Goal: Navigation & Orientation: Go to known website

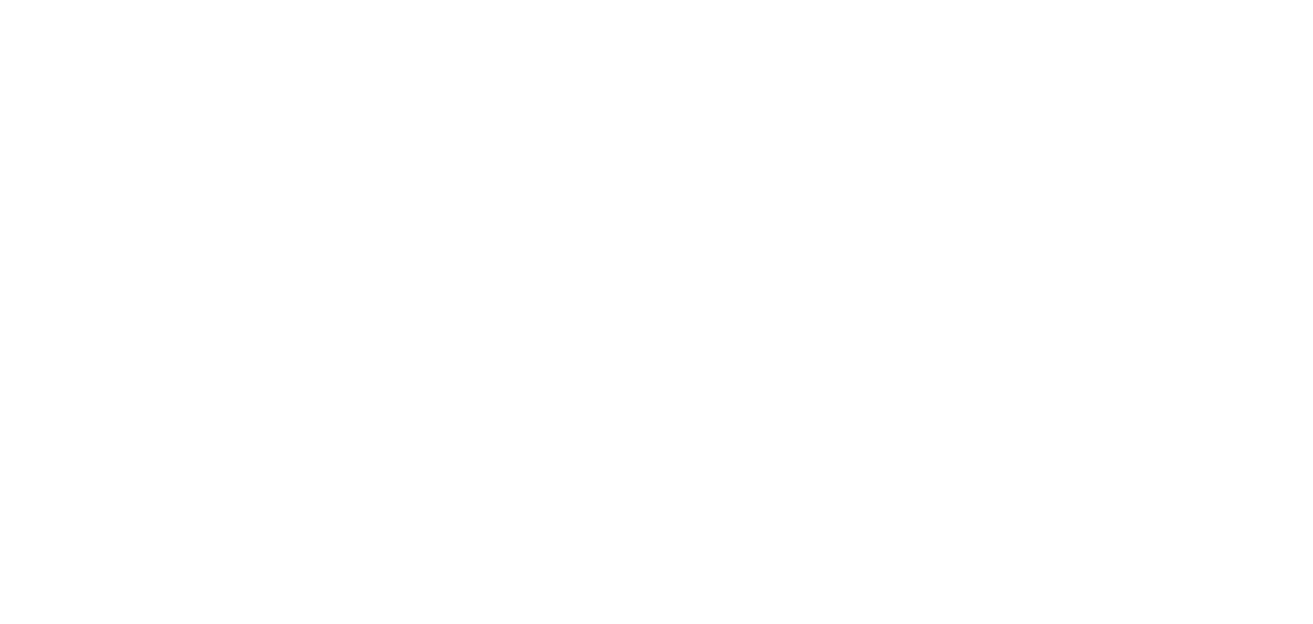
click at [1176, 0] on html at bounding box center [656, 3] width 1313 height 7
